Goal: Task Accomplishment & Management: Manage account settings

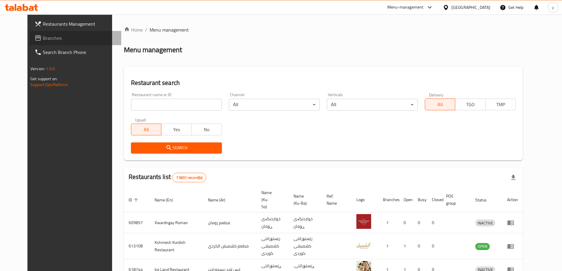
click at [40, 33] on link "Branches" at bounding box center [75, 38] width 91 height 14
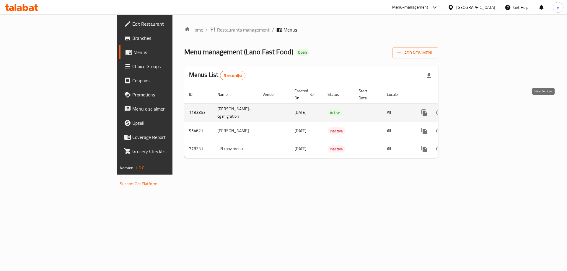
click at [469, 110] on icon "enhanced table" at bounding box center [466, 112] width 5 height 5
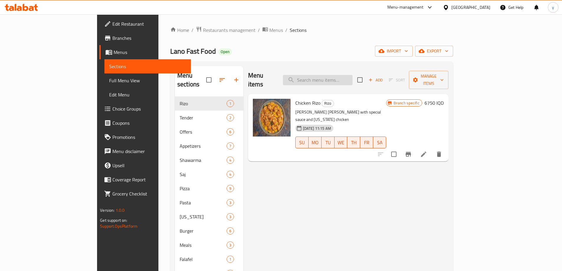
click at [353, 79] on input "search" at bounding box center [318, 80] width 70 height 10
paste input "651427"
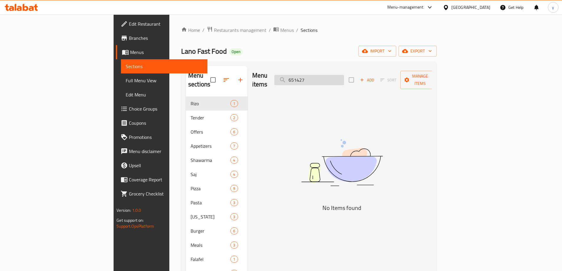
click at [342, 76] on input "651427" at bounding box center [309, 80] width 70 height 10
paste input "Garlic Sauce"
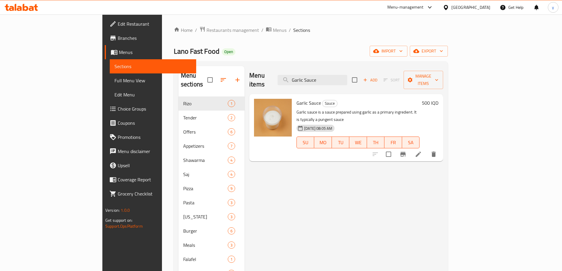
type input "Garlic Sauce"
click at [422, 151] on icon at bounding box center [418, 154] width 7 height 7
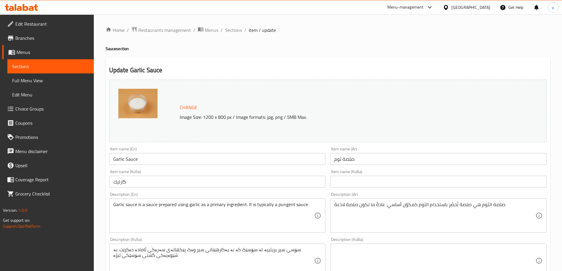
click at [212, 197] on div "Description (En) Garlic sauce is a sauce prepared using garlic as a primary ing…" at bounding box center [217, 212] width 217 height 40
click at [212, 200] on div "Garlic sauce is a sauce prepared using garlic as a primary ingredient. It is ty…" at bounding box center [217, 216] width 217 height 34
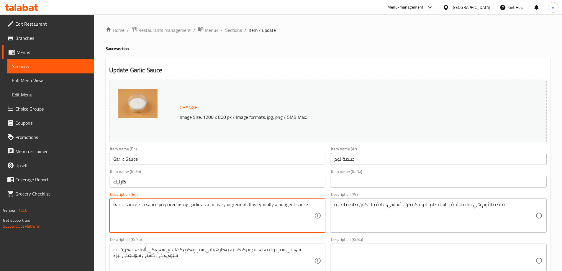
click at [214, 202] on textarea "Garlic sauce is a sauce prepared using garlic as a primary ingredient. It is ty…" at bounding box center [213, 216] width 201 height 28
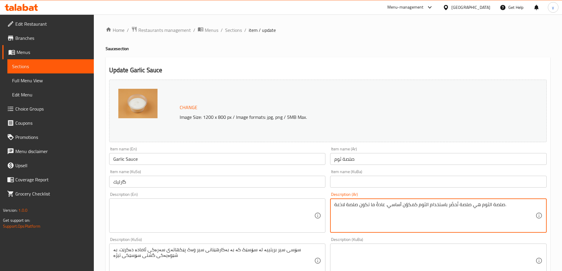
click at [338, 210] on textarea "صلصة الثوم هي صلصة تُحضّر باستخدام الثوم كمكوّن أساسي. عادةً ما تكون صلصة لاذعة." at bounding box center [434, 216] width 201 height 28
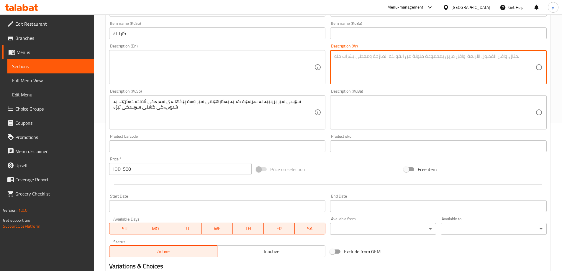
scroll to position [177, 0]
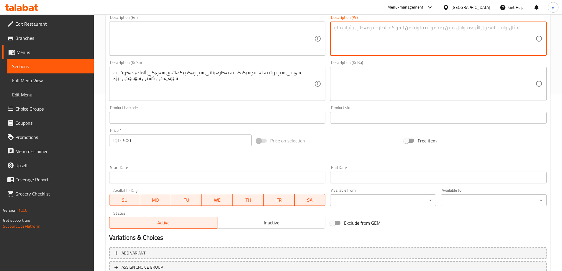
click at [243, 99] on div "سۆسی سیر بریتییە لە سۆسێک کە بە بەکارهێنانی سیر وەک پێکهاتەی سەرەکی ئامادە دەکر…" at bounding box center [217, 84] width 217 height 34
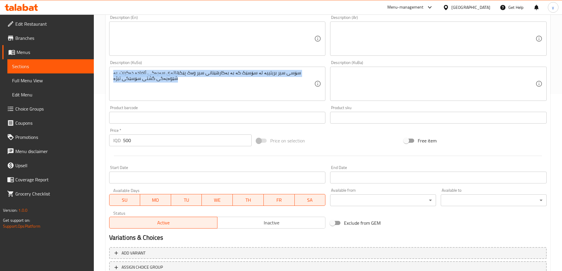
click at [243, 99] on div "سۆسی سیر بریتییە لە سۆسێک کە بە بەکارهێنانی سیر وەک پێکهاتەی سەرەکی ئامادە دەکر…" at bounding box center [217, 84] width 217 height 34
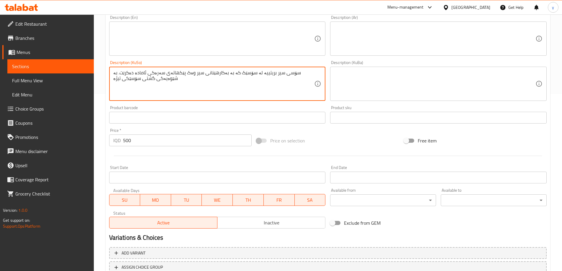
click at [244, 90] on textarea "سۆسی سیر بریتییە لە سۆسێک کە بە بەکارهێنانی سیر وەک پێکهاتەی سەرەکی ئامادە دەکر…" at bounding box center [213, 84] width 201 height 28
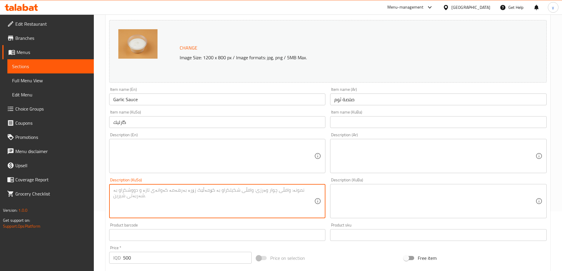
scroll to position [59, 0]
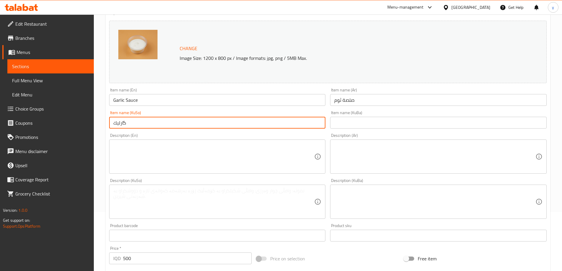
click at [248, 120] on input "گارليك" at bounding box center [217, 123] width 217 height 12
click at [314, 127] on input "سۆسی سیر" at bounding box center [217, 123] width 217 height 12
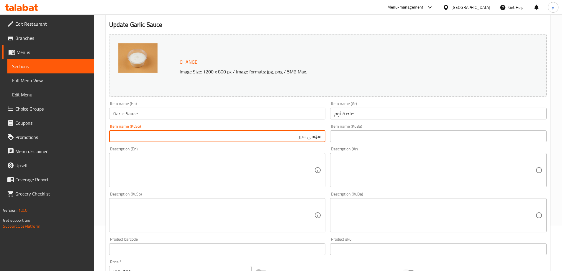
scroll to position [0, 0]
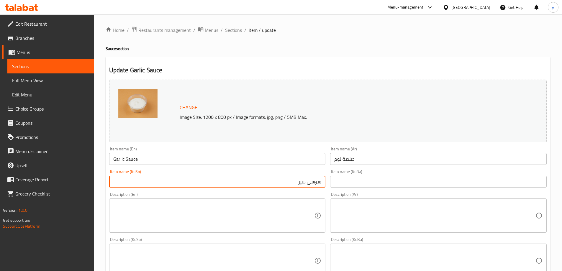
type input "سۆسی سیر"
click at [127, 161] on input "Garlic Sauce" at bounding box center [217, 159] width 217 height 12
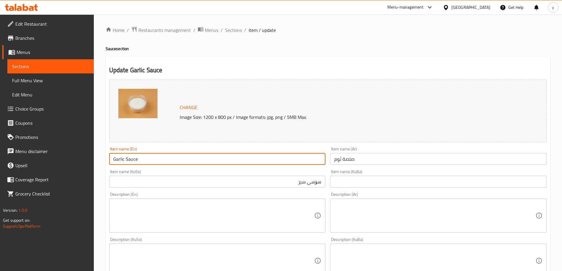
click at [127, 161] on input "Garlic Sauce" at bounding box center [217, 159] width 217 height 12
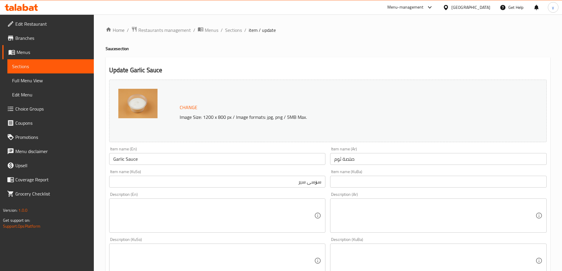
click at [137, 167] on div "Item name (En) Garlic Sauce Item name (En)" at bounding box center [217, 156] width 221 height 23
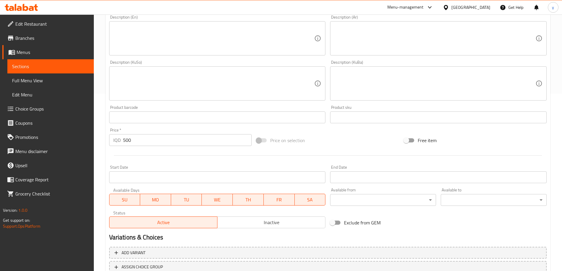
scroll to position [222, 0]
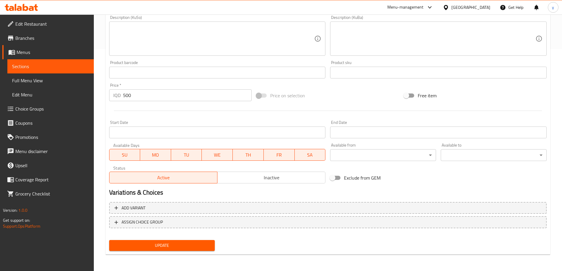
click at [157, 254] on div "Update Garlic Sauce Change Image Size: 1200 x 800 px / Image formats: jpg, png …" at bounding box center [328, 45] width 445 height 420
click at [157, 247] on span "Update" at bounding box center [162, 245] width 97 height 7
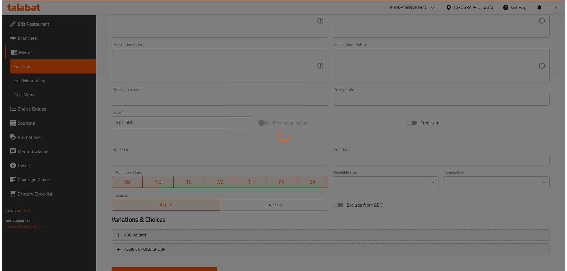
scroll to position [0, 0]
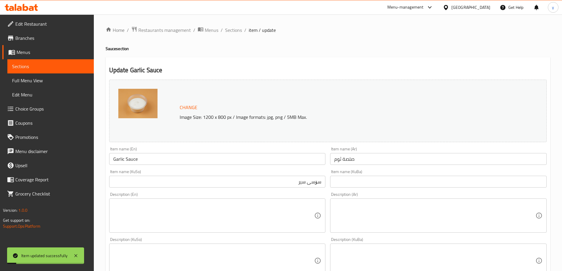
click at [12, 82] on span "Full Menu View" at bounding box center [50, 80] width 77 height 7
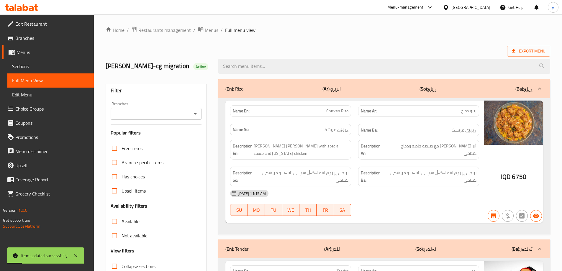
click at [292, 74] on div at bounding box center [384, 66] width 339 height 22
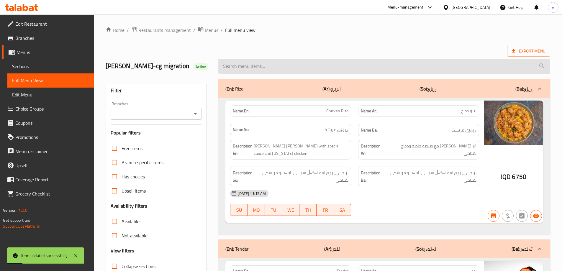
click at [292, 68] on input "search" at bounding box center [384, 66] width 332 height 15
paste input "Garlic Sauce"
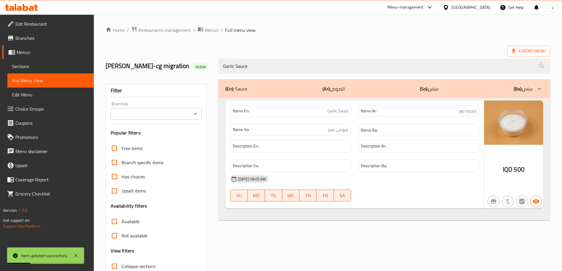
click at [195, 114] on icon "Open" at bounding box center [195, 113] width 3 height 1
type input "Garlic Sauce"
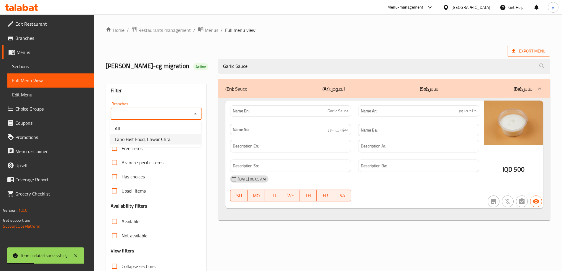
click at [181, 140] on li "Lano Fast Food, Chwar Chra" at bounding box center [155, 139] width 91 height 11
type input "Lano Fast Food, Chwar Chra"
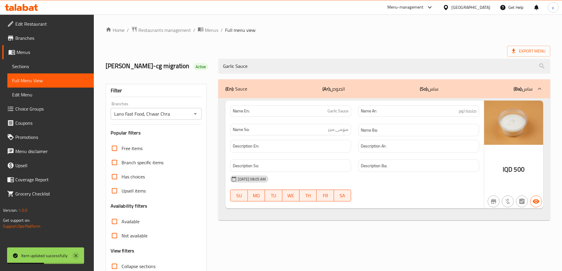
click at [76, 257] on icon at bounding box center [75, 255] width 7 height 7
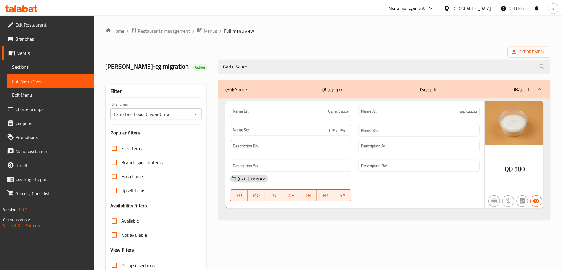
scroll to position [43, 0]
